Goal: Information Seeking & Learning: Learn about a topic

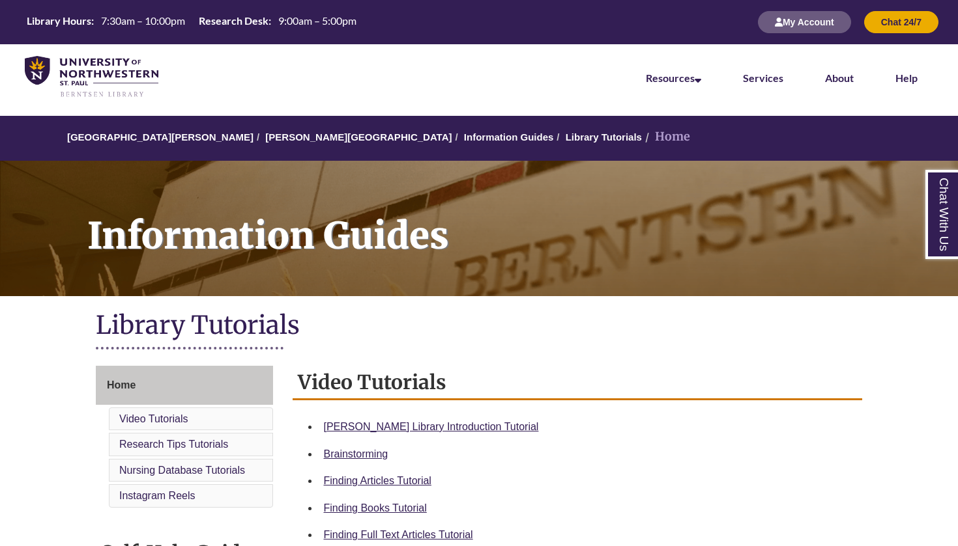
scroll to position [100, 0]
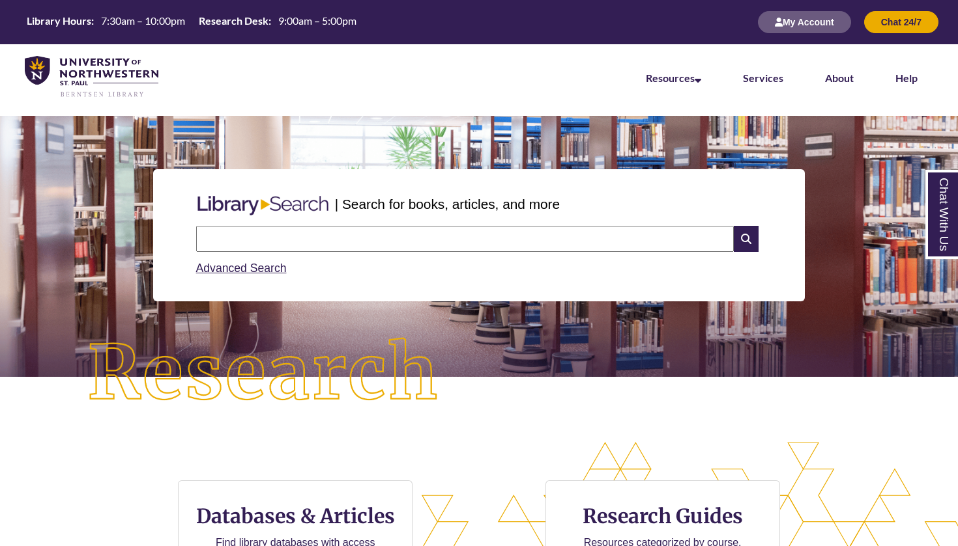
click at [359, 241] on input "text" at bounding box center [464, 239] width 537 height 26
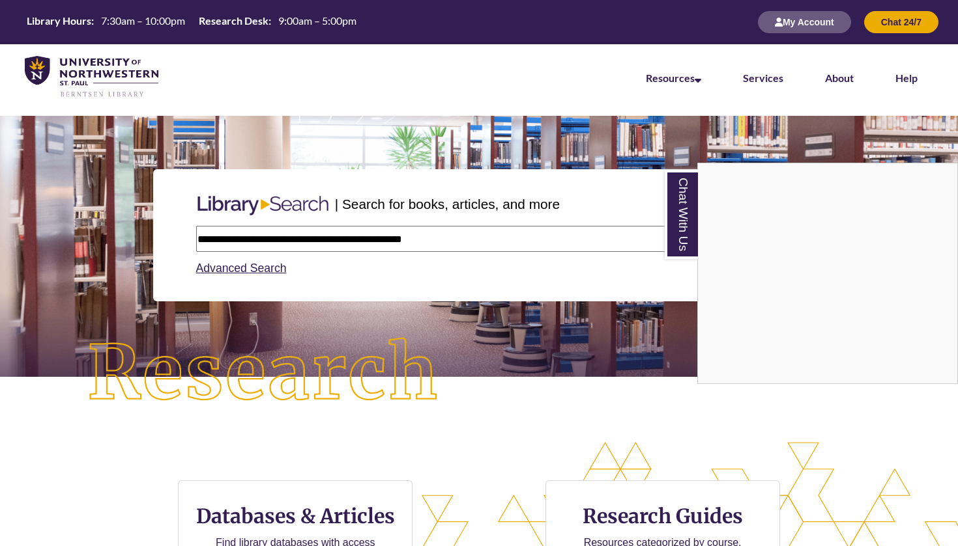
type input "**********"
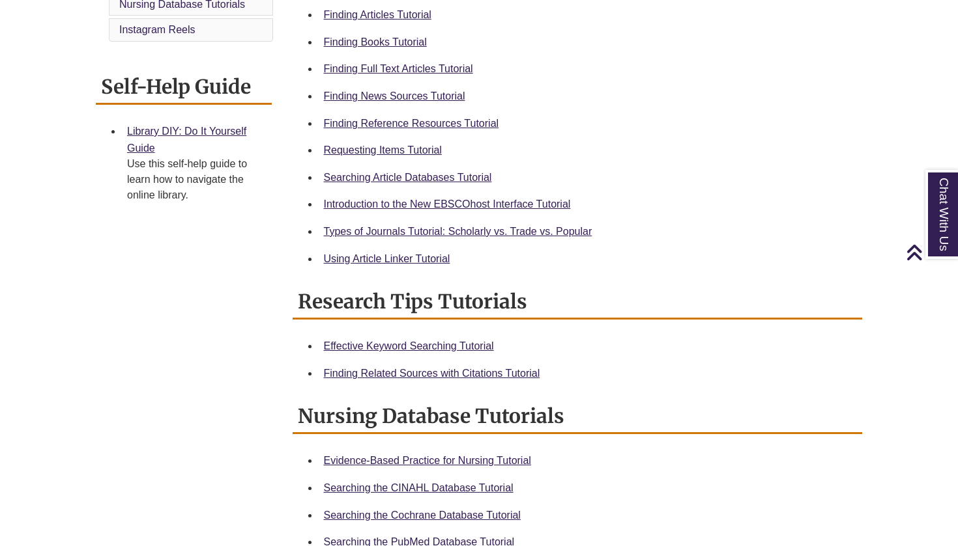
scroll to position [456, 0]
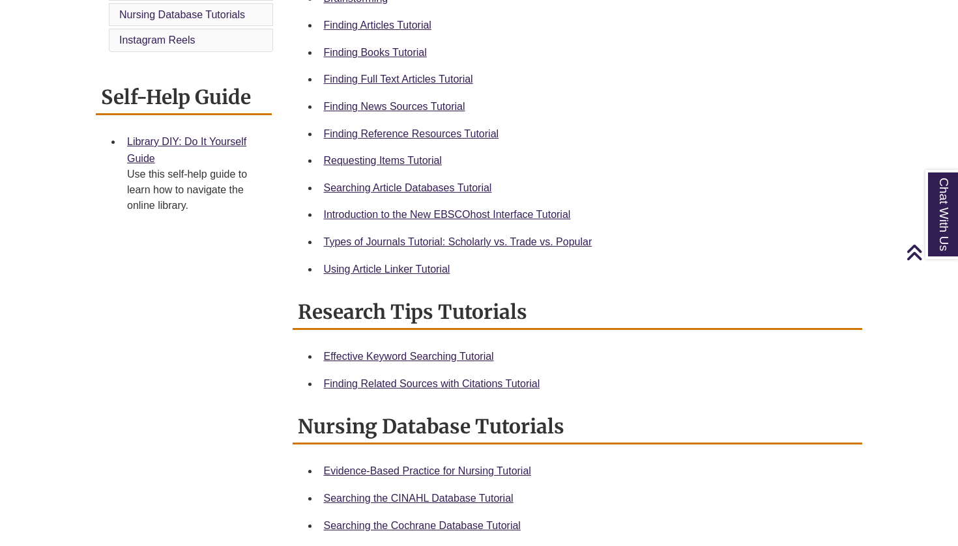
click at [388, 152] on div "Requesting Items Tutorial" at bounding box center [588, 160] width 528 height 17
click at [388, 165] on div "Requesting Items Tutorial" at bounding box center [588, 160] width 528 height 17
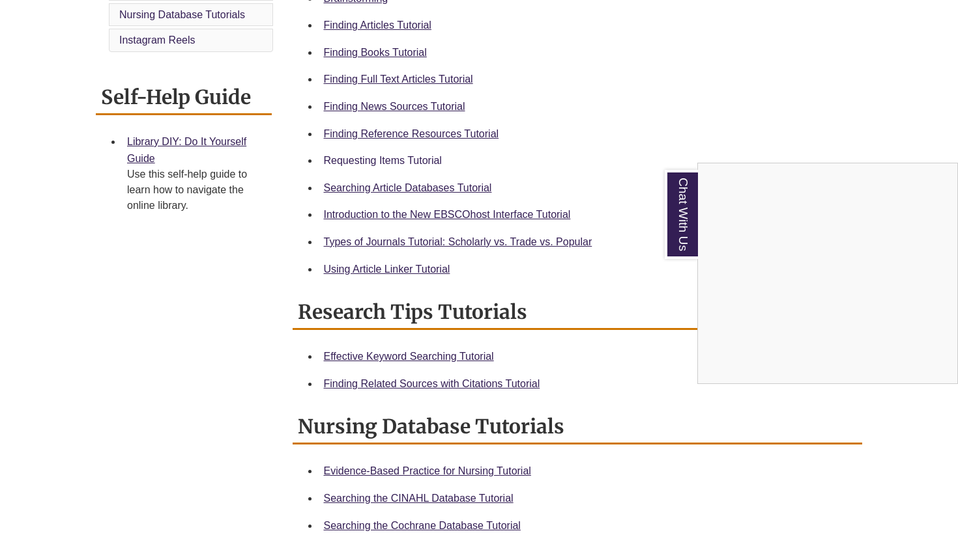
click at [388, 159] on div "Chat With Us" at bounding box center [479, 273] width 958 height 546
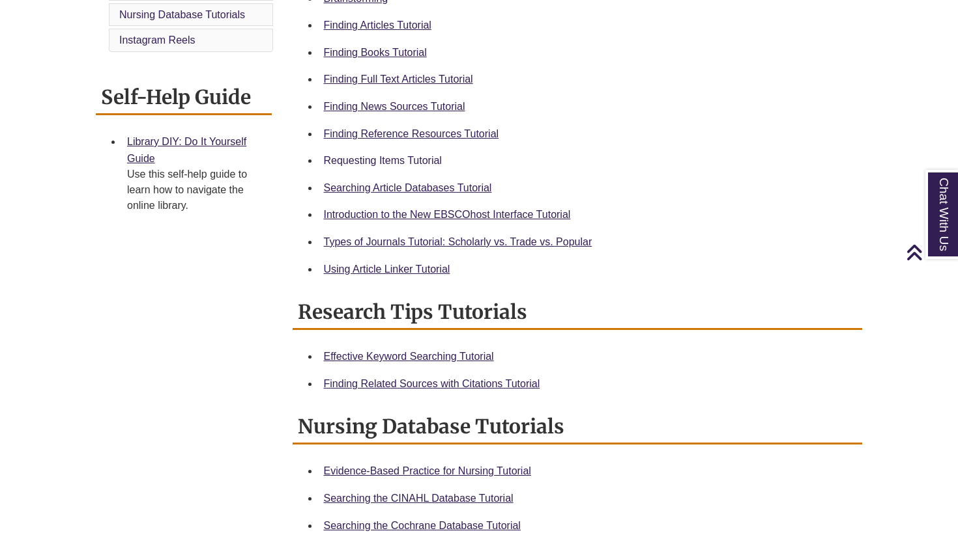
click at [388, 159] on link "Requesting Items Tutorial" at bounding box center [383, 160] width 118 height 11
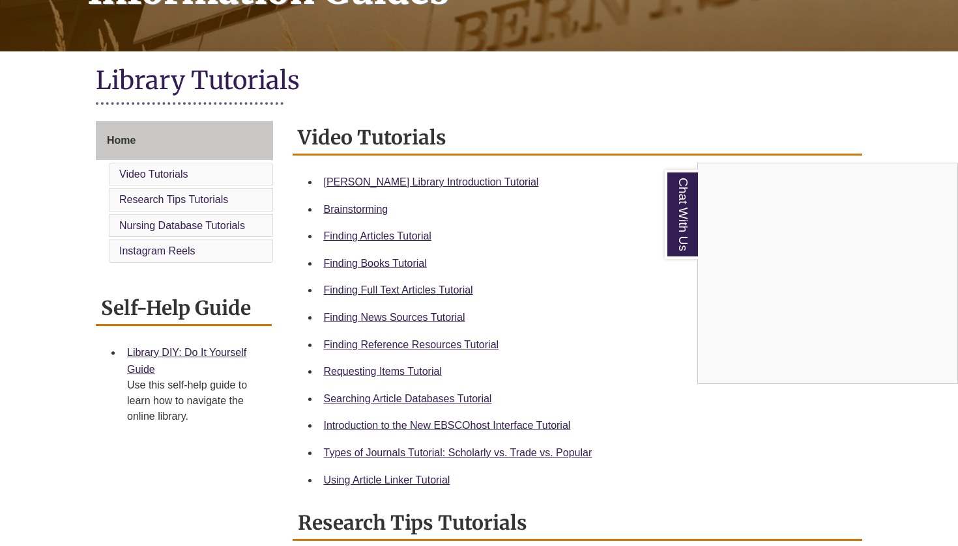
scroll to position [272, 0]
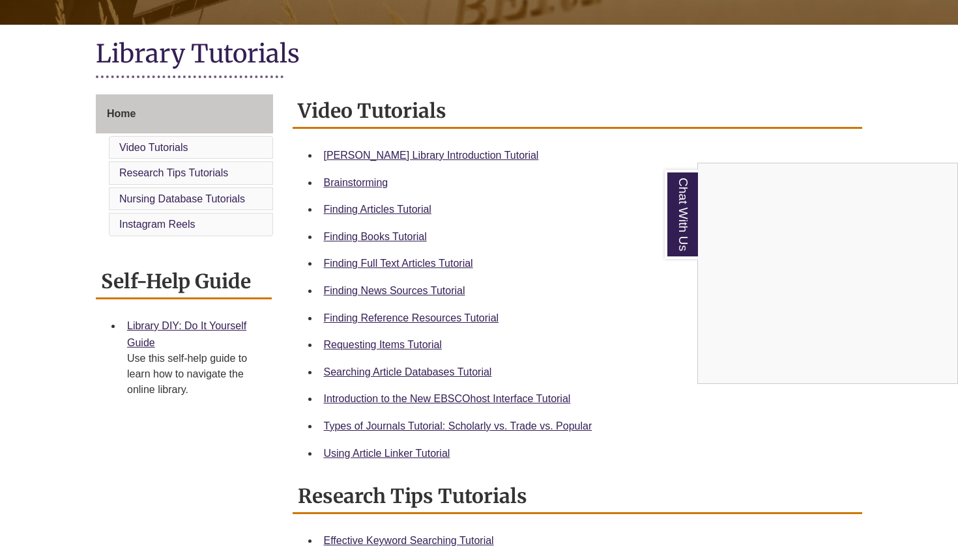
click at [365, 427] on div "Chat With Us" at bounding box center [479, 273] width 958 height 546
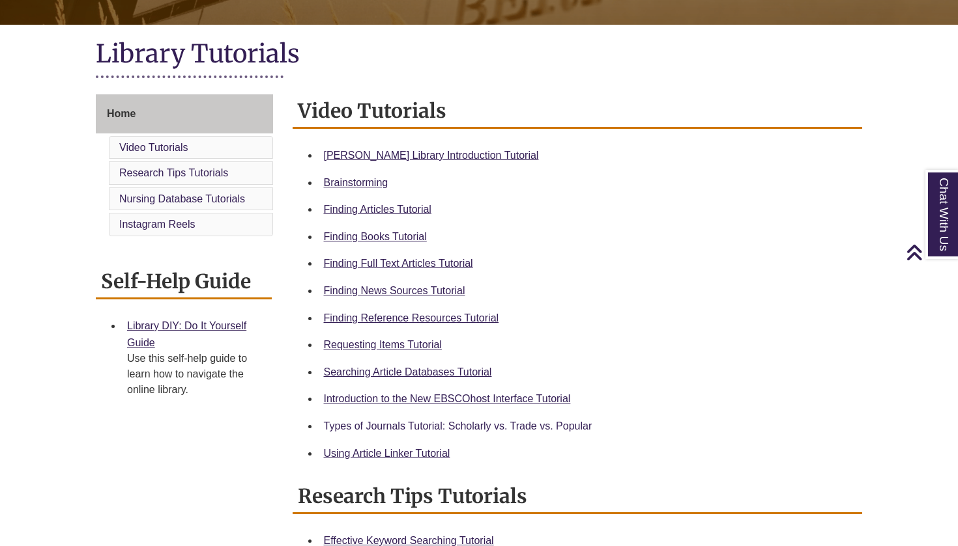
click at [375, 422] on link "Types of Journals Tutorial: Scholarly vs. Trade vs. Popular" at bounding box center [458, 426] width 268 height 11
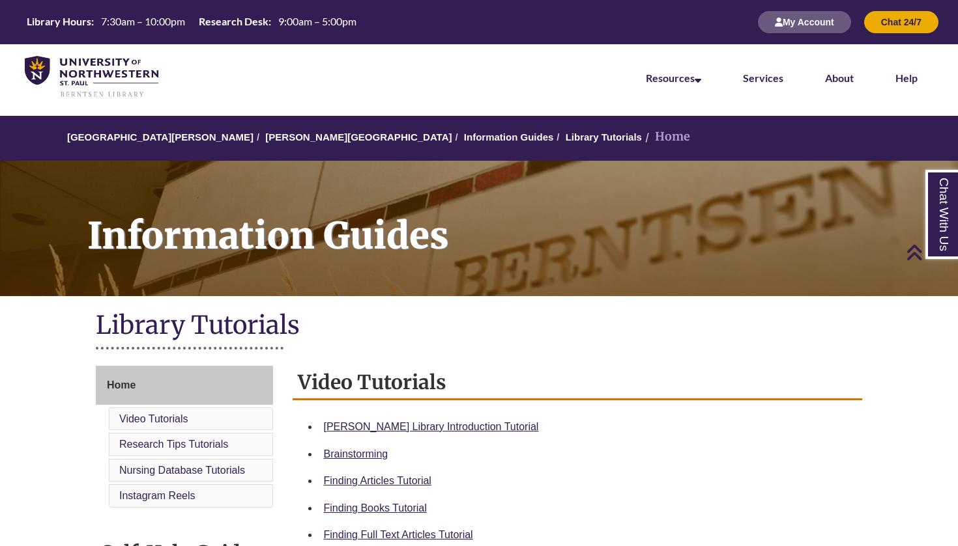
scroll to position [178, 0]
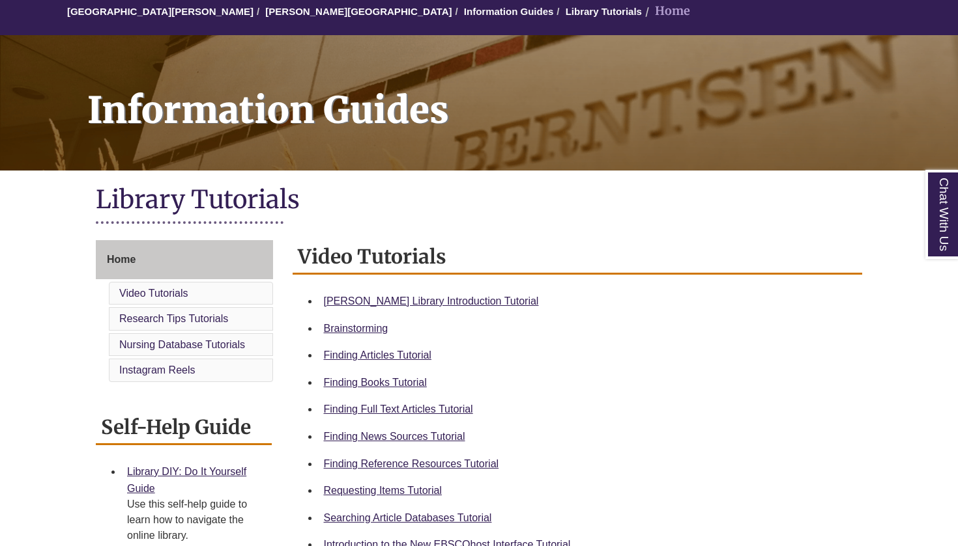
scroll to position [127, 0]
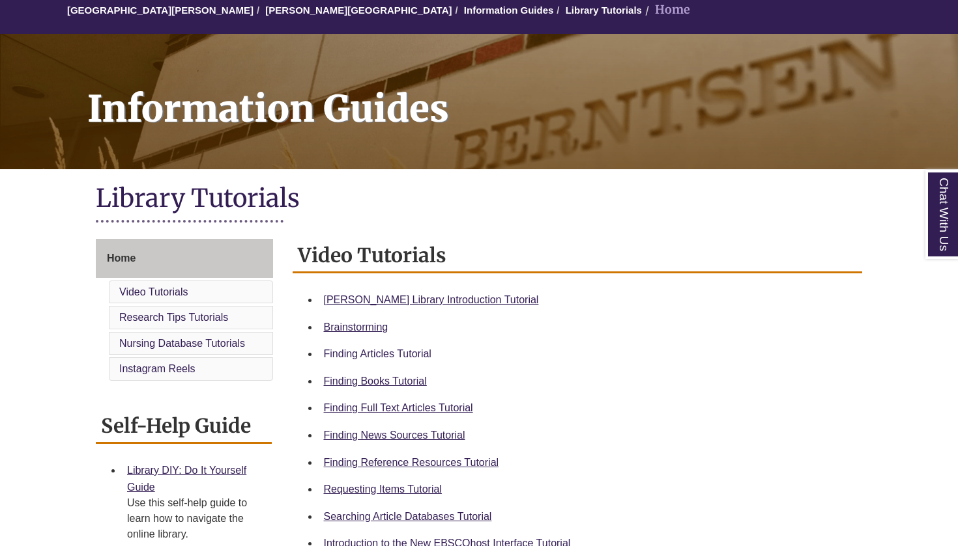
click at [378, 352] on link "Finding Articles Tutorial" at bounding box center [377, 353] width 107 height 11
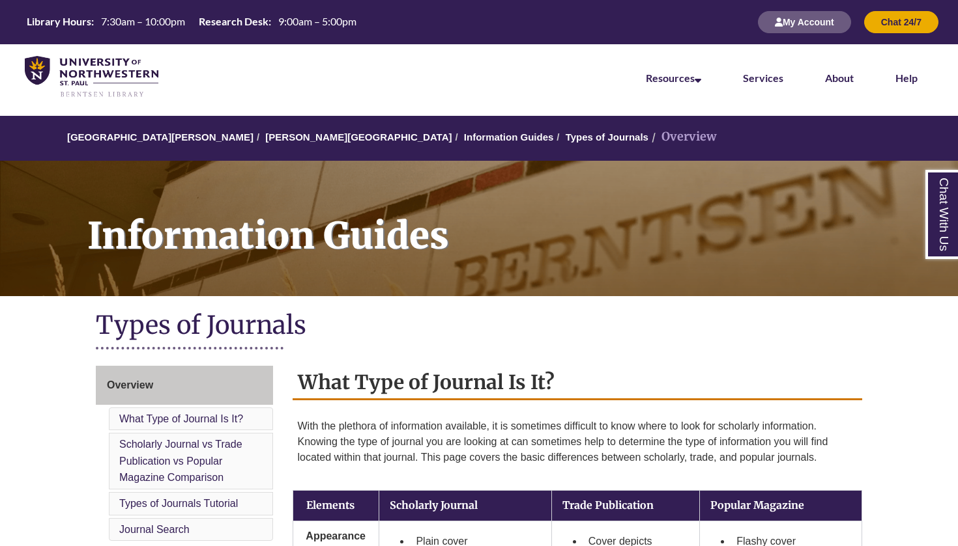
scroll to position [19, 0]
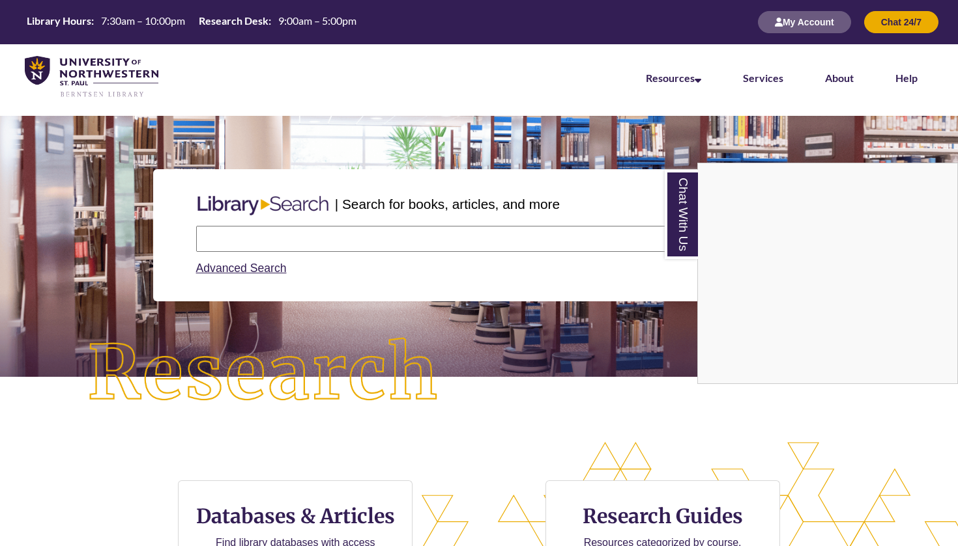
click at [360, 240] on div "Chat With Us" at bounding box center [479, 273] width 958 height 546
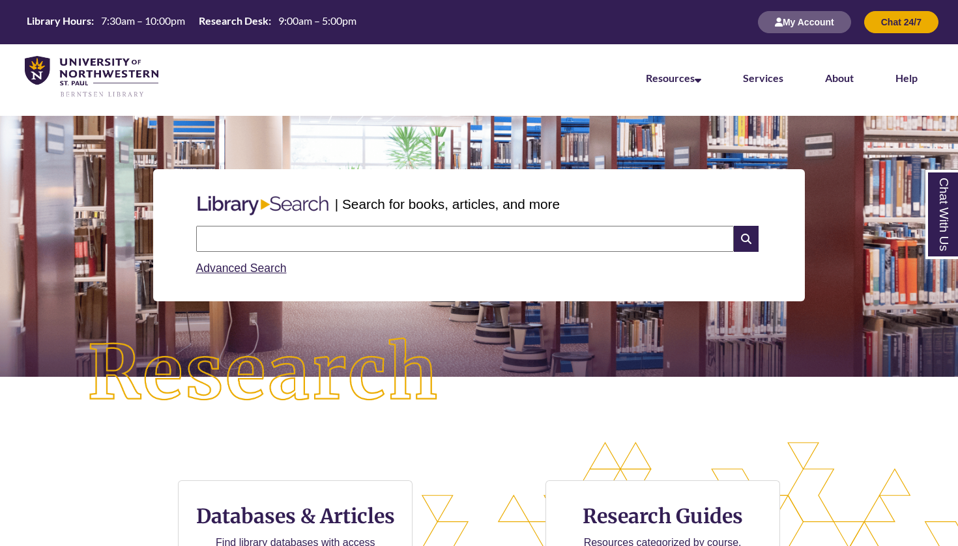
click at [358, 241] on input "text" at bounding box center [464, 239] width 537 height 26
type input "**********"
click at [741, 236] on icon at bounding box center [745, 239] width 25 height 26
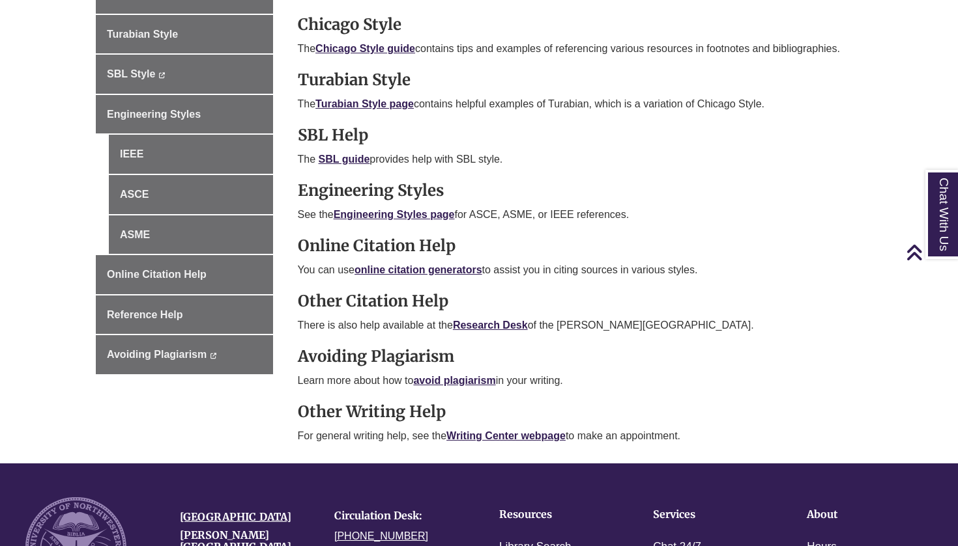
scroll to position [553, 0]
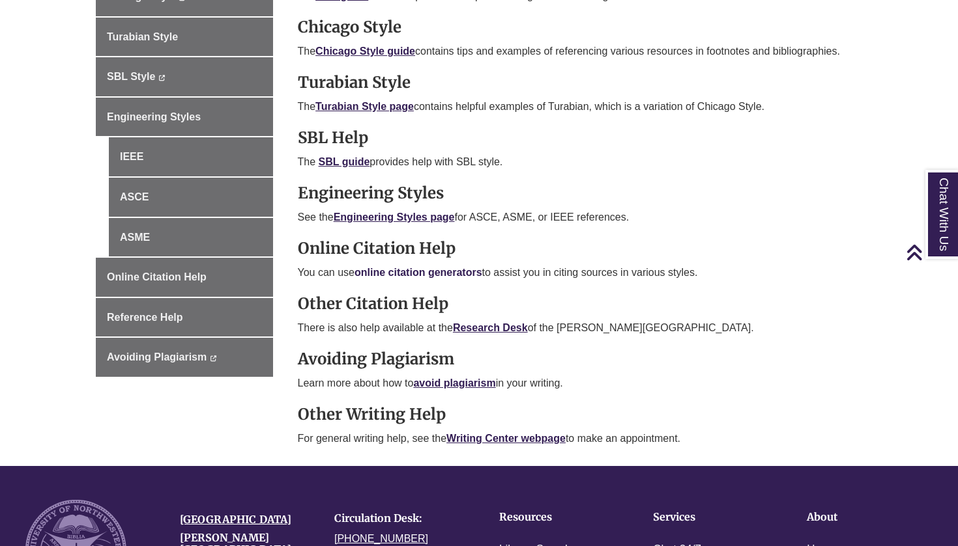
click at [411, 268] on link "online citation generators" at bounding box center [418, 272] width 128 height 11
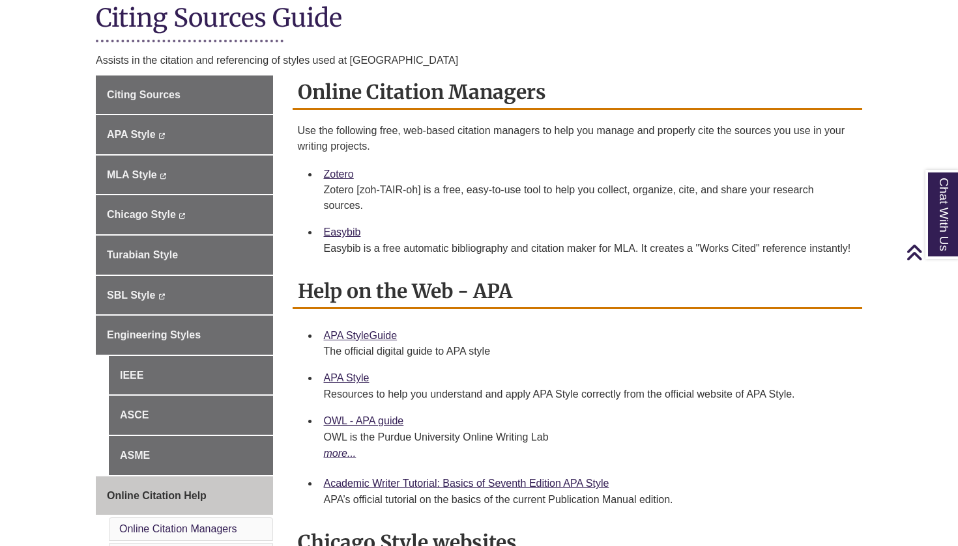
scroll to position [305, 0]
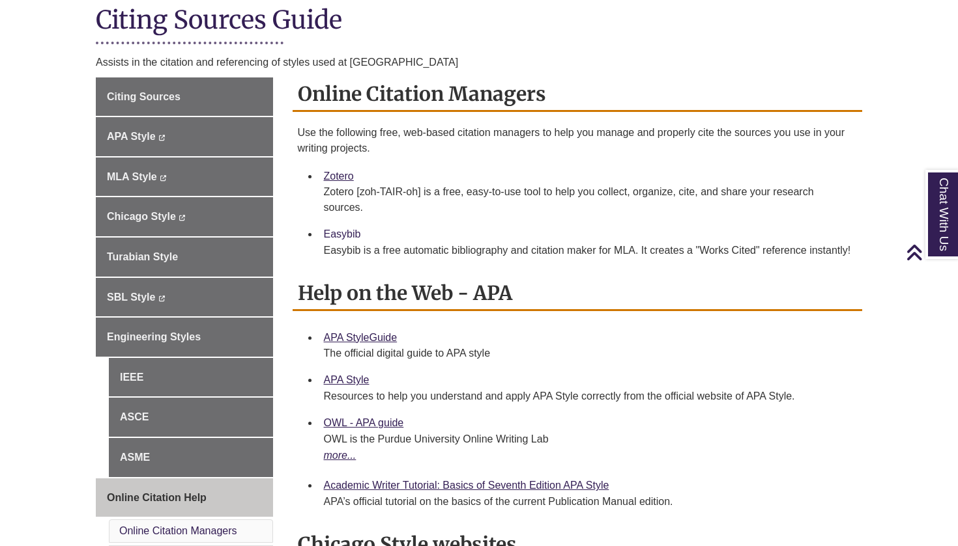
click at [347, 232] on link "Easybib" at bounding box center [342, 234] width 37 height 11
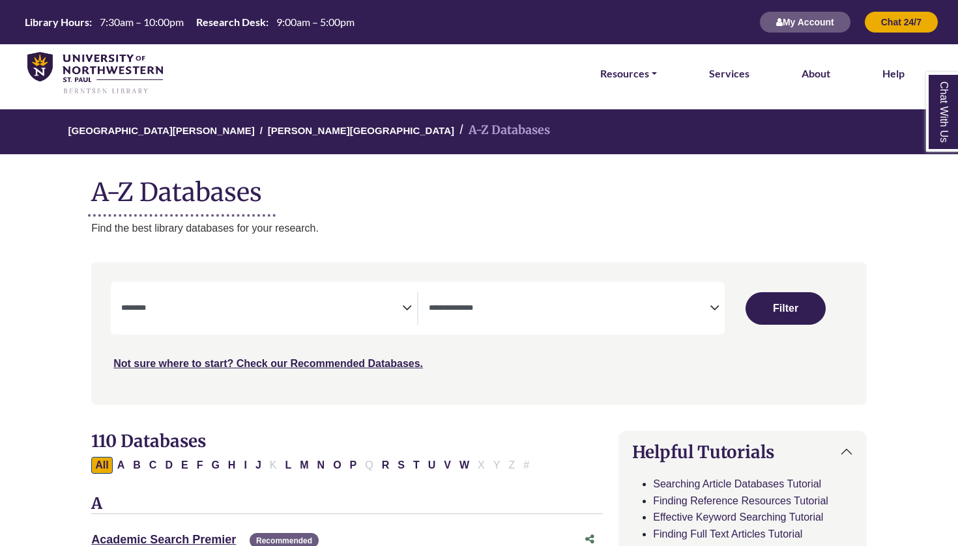
select select "Database Subject Filter"
select select "Database Types Filter"
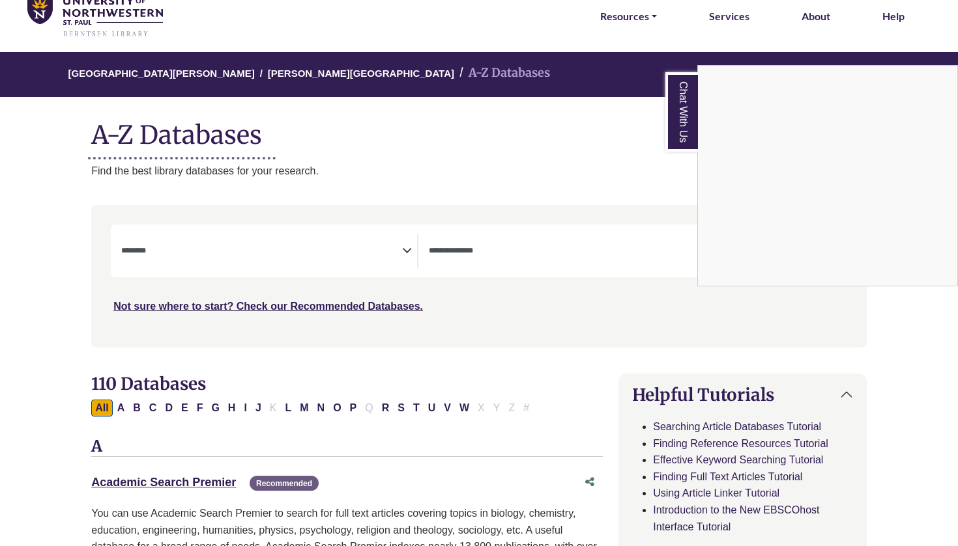
scroll to position [55, 0]
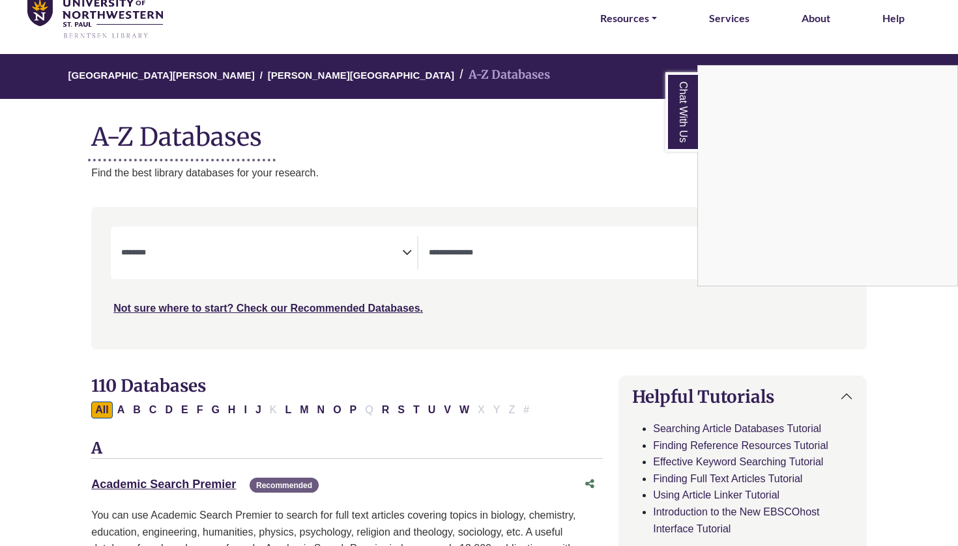
click at [353, 404] on div "Chat With Us" at bounding box center [479, 273] width 958 height 546
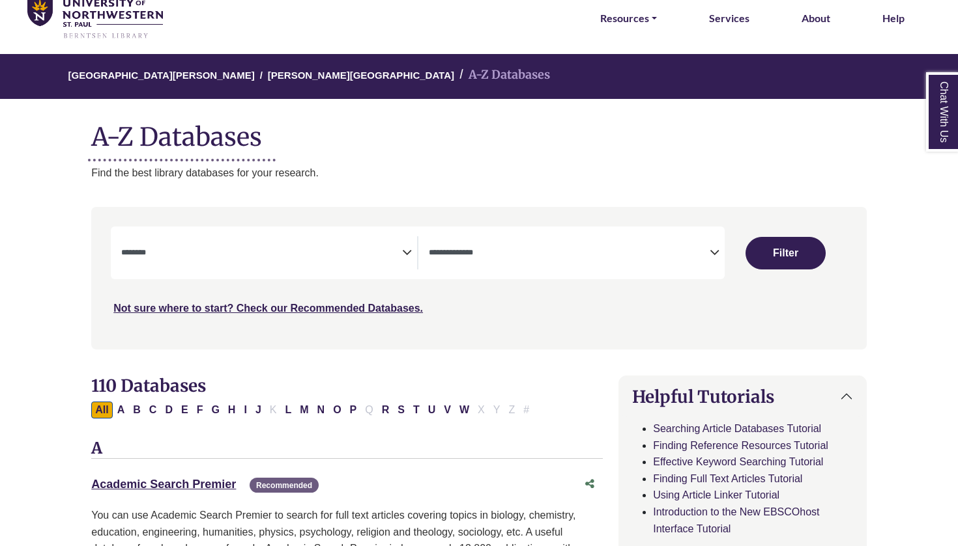
click at [353, 404] on button "P" at bounding box center [353, 410] width 15 height 17
select select "Database Subject Filter"
select select "Database Types Filter"
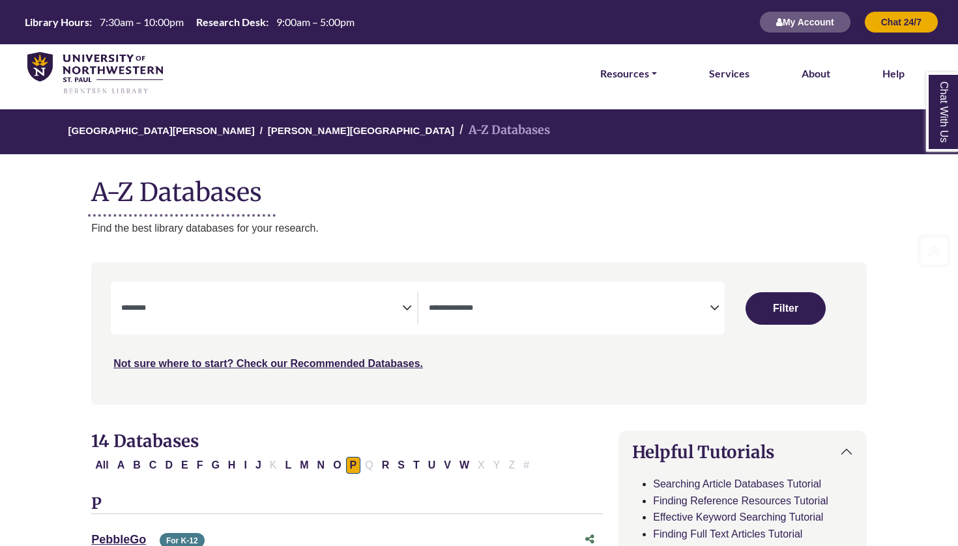
click at [269, 319] on span "Search filters" at bounding box center [261, 308] width 281 height 33
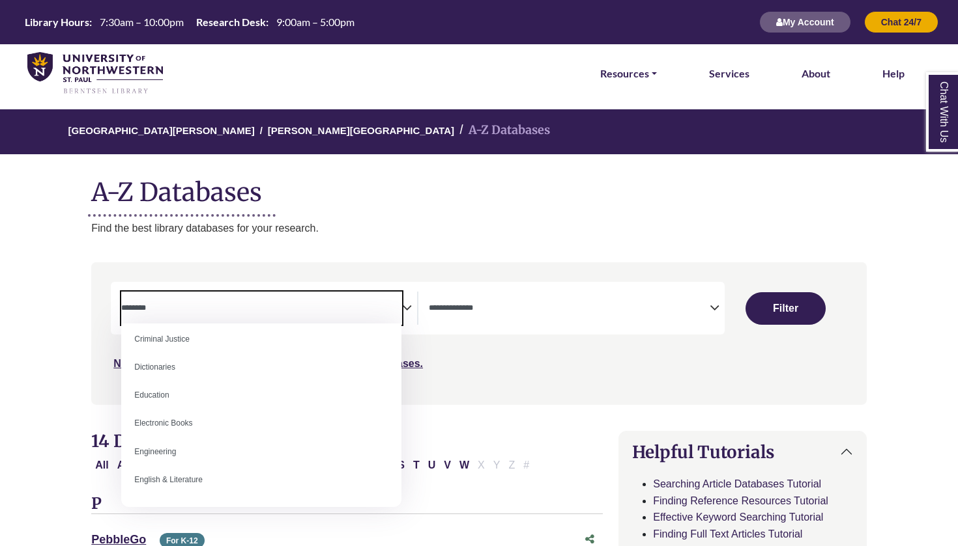
scroll to position [320, 0]
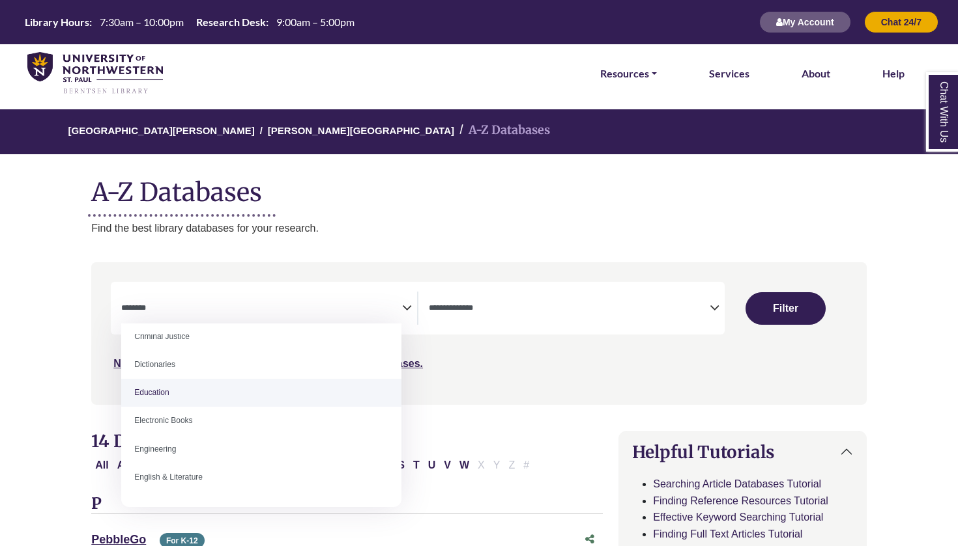
select select "*****"
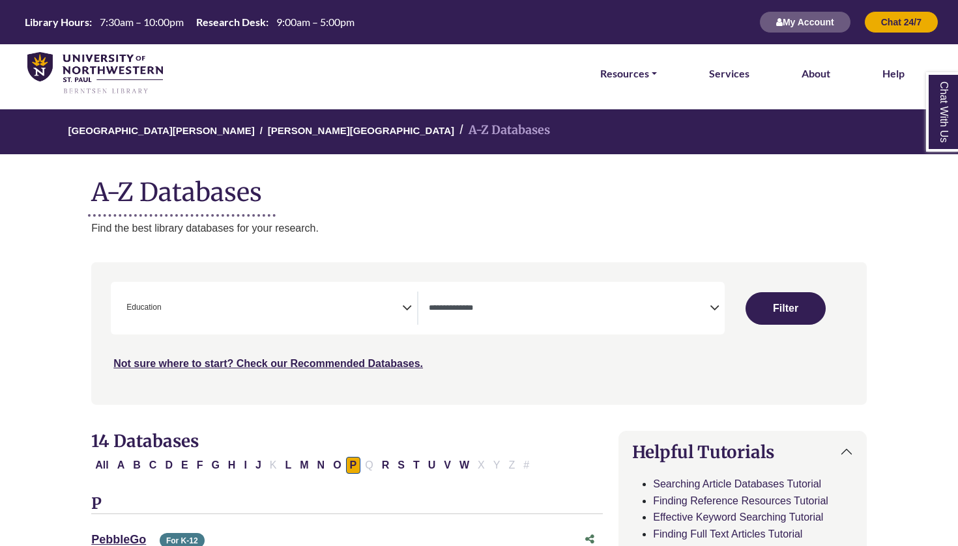
click at [409, 302] on icon "Search filters" at bounding box center [407, 306] width 10 height 20
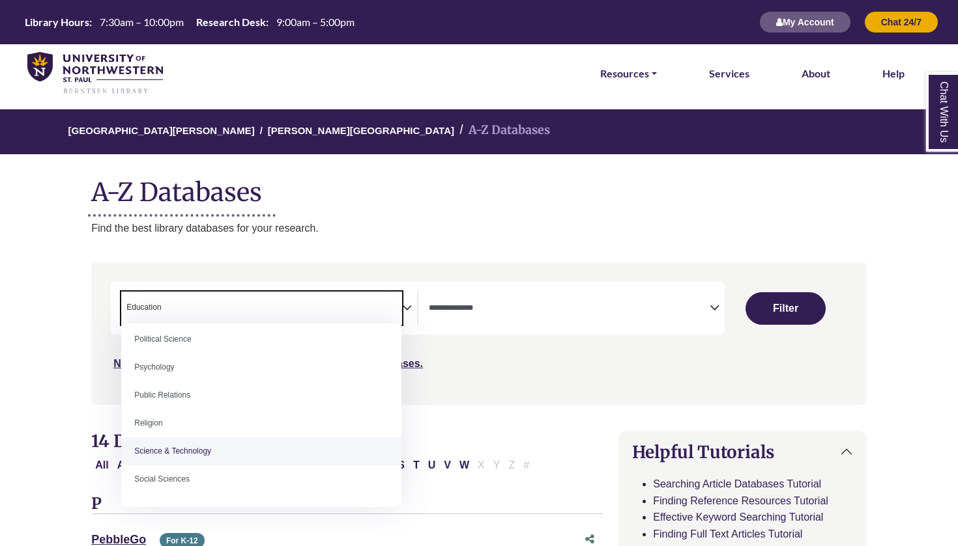
scroll to position [1016, 0]
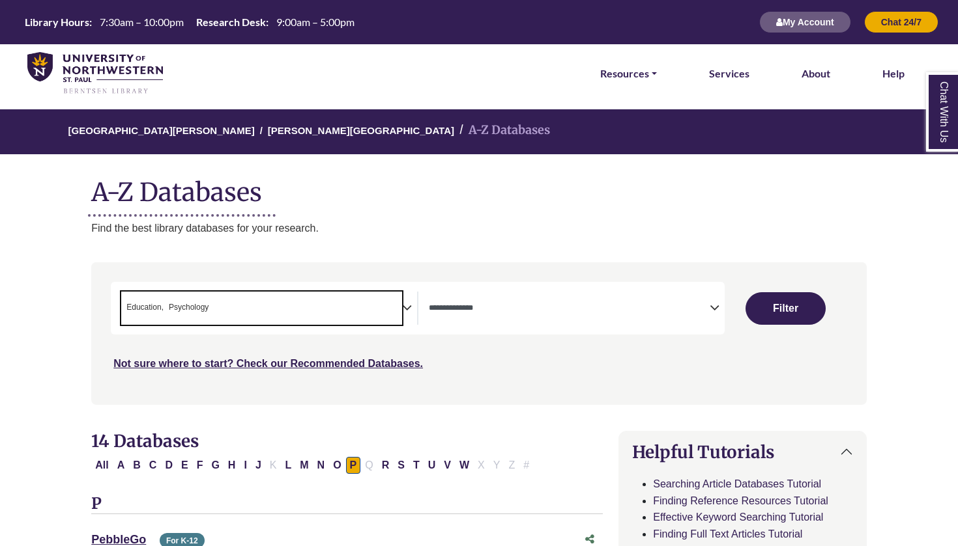
click at [506, 313] on textarea "Search" at bounding box center [569, 309] width 281 height 10
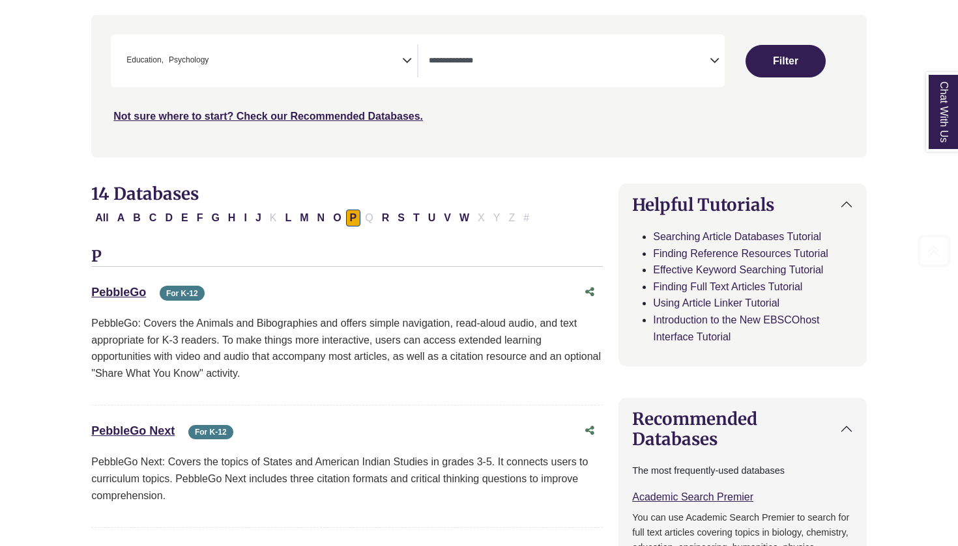
scroll to position [248, 0]
click at [776, 60] on button "Filter" at bounding box center [785, 60] width 80 height 33
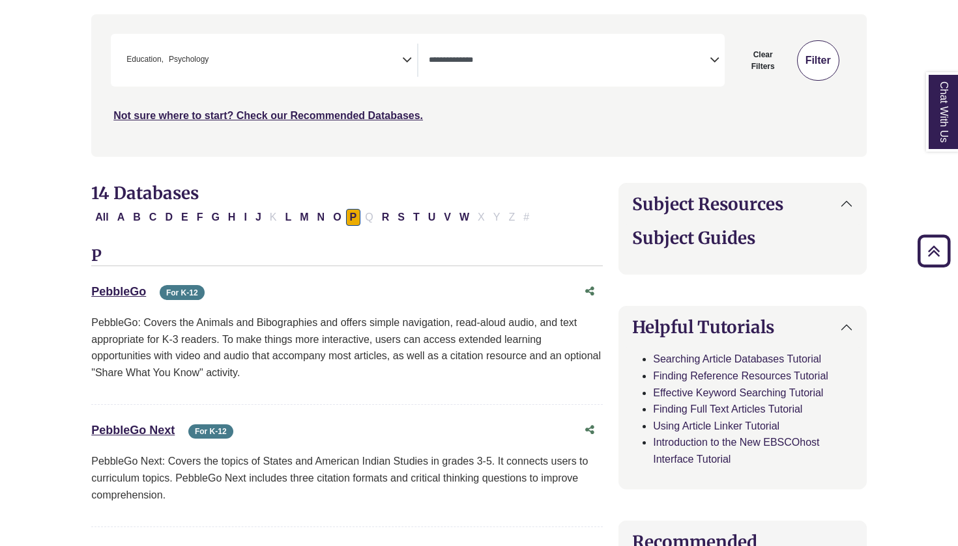
select select "Database Types Filter"
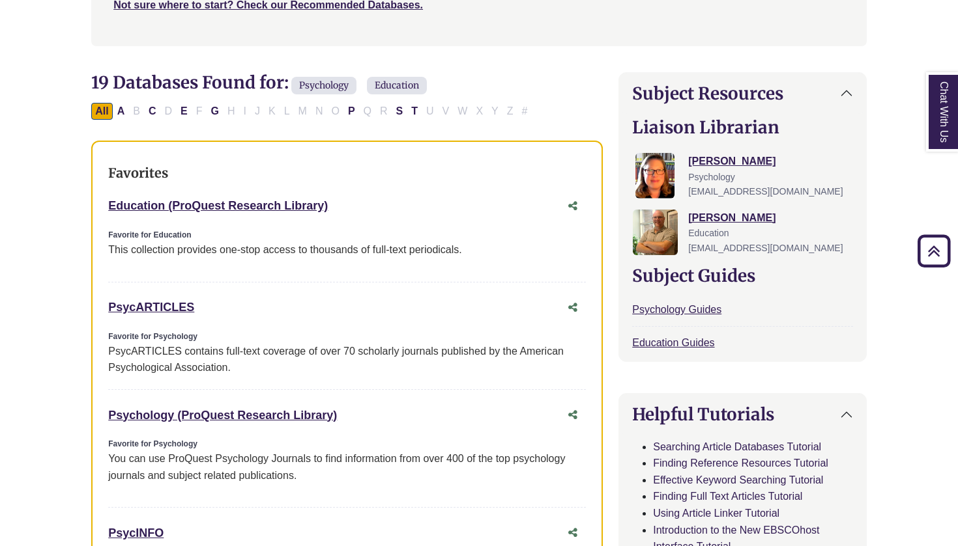
scroll to position [370, 0]
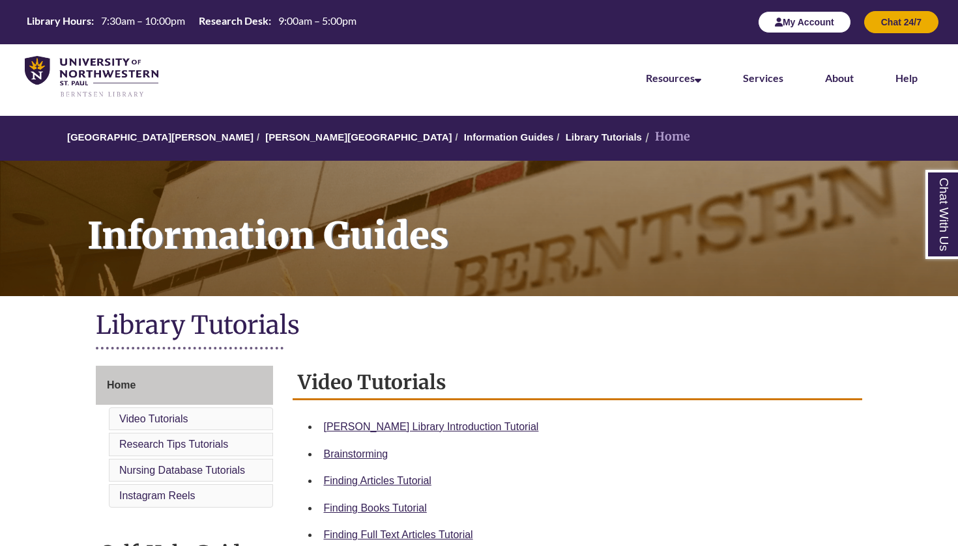
scroll to position [14, 0]
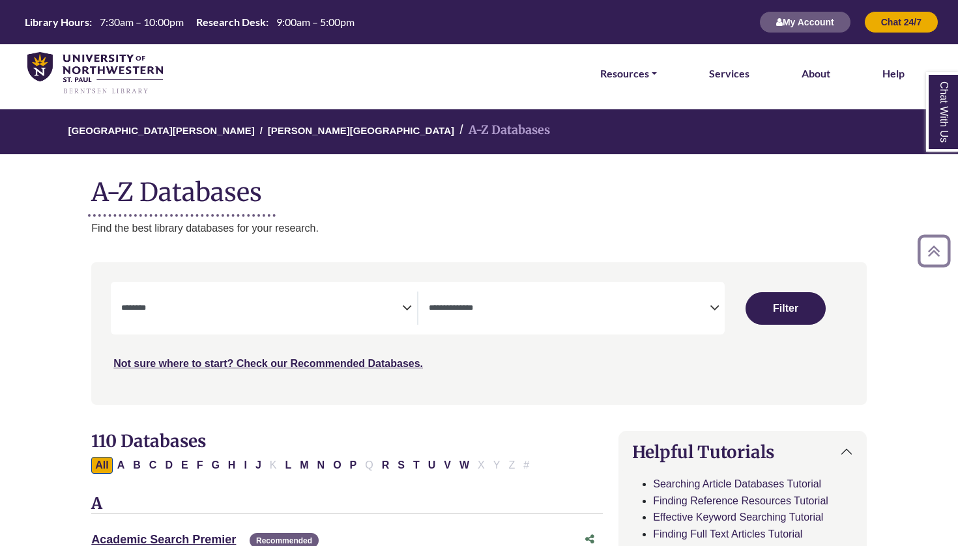
select select "Database Subject Filter"
select select "Database Types Filter"
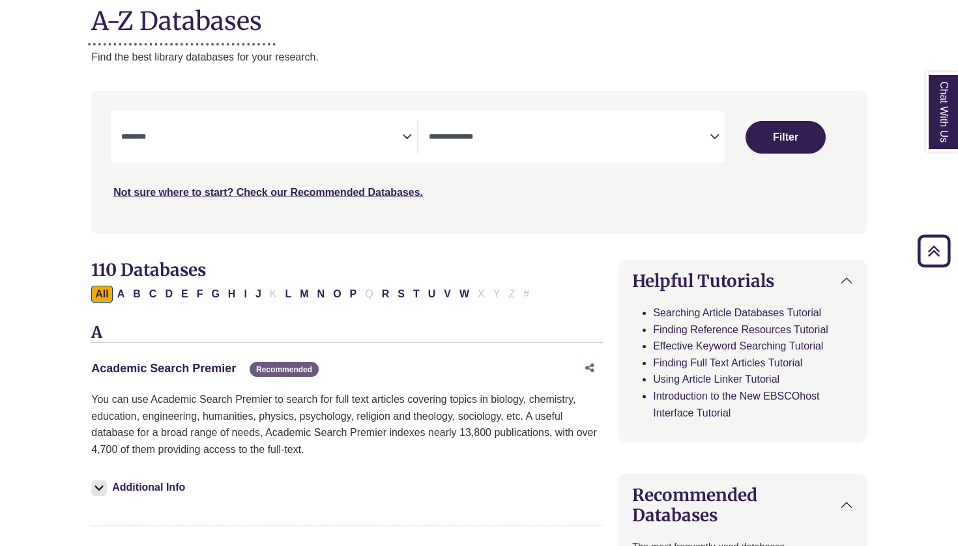
click at [220, 365] on link "Academic Search Premier This link opens in a new window" at bounding box center [163, 368] width 145 height 13
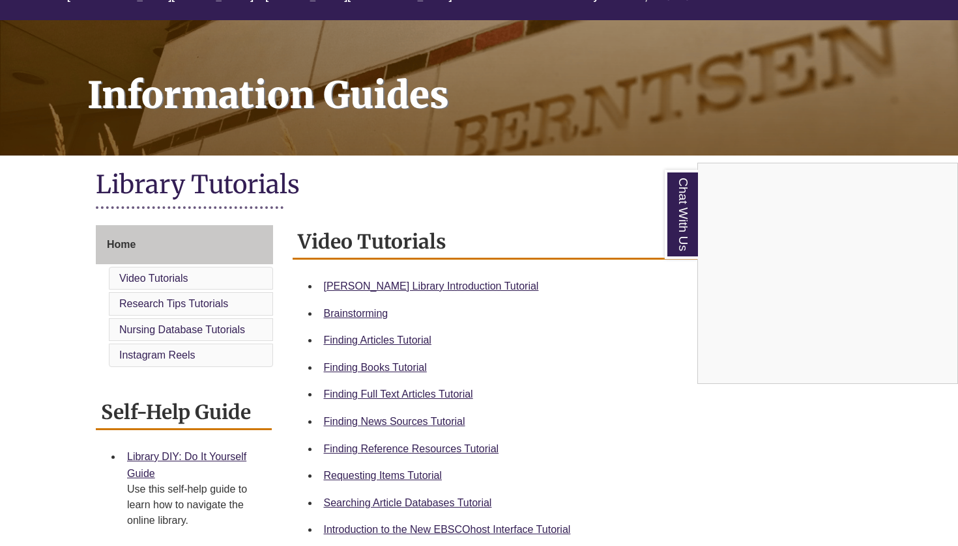
scroll to position [141, 0]
